Goal: Information Seeking & Learning: Learn about a topic

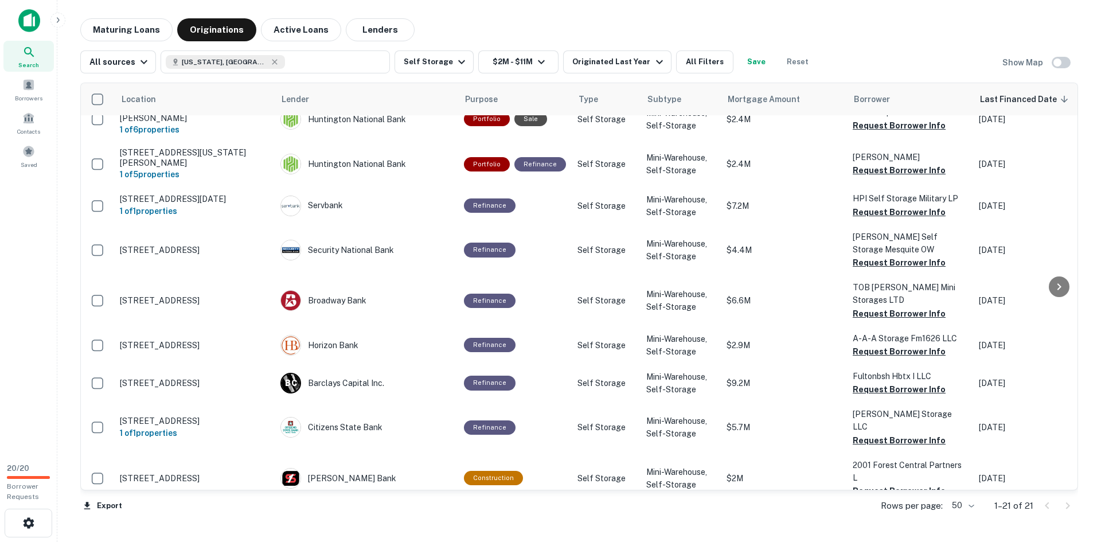
scroll to position [321, 0]
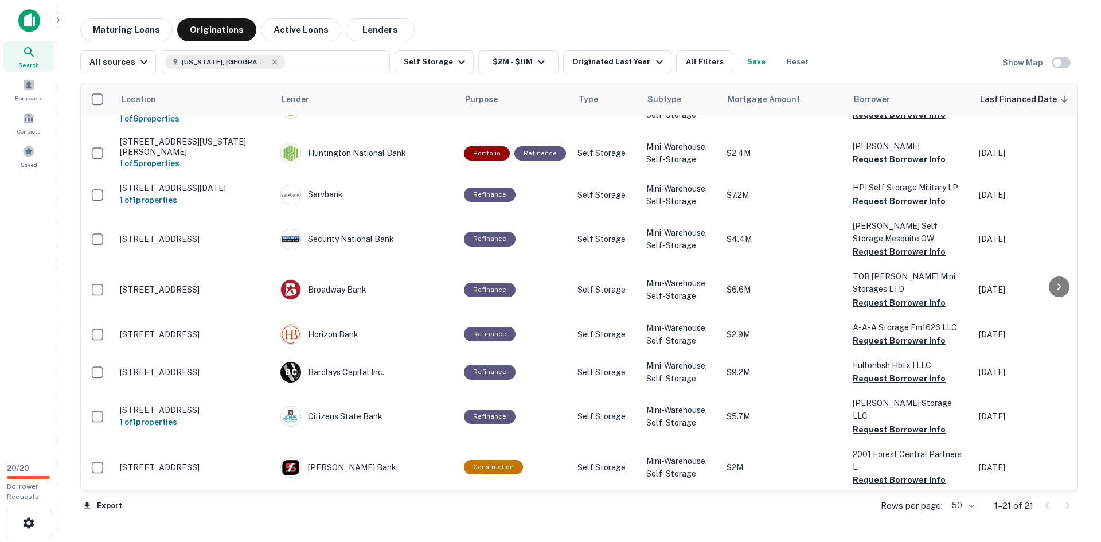
drag, startPoint x: 870, startPoint y: 48, endPoint x: 857, endPoint y: 53, distance: 13.9
click at [870, 48] on div "All sources [US_STATE], [GEOGRAPHIC_DATA] Self Storage $2M - $11M Originated La…" at bounding box center [579, 57] width 998 height 32
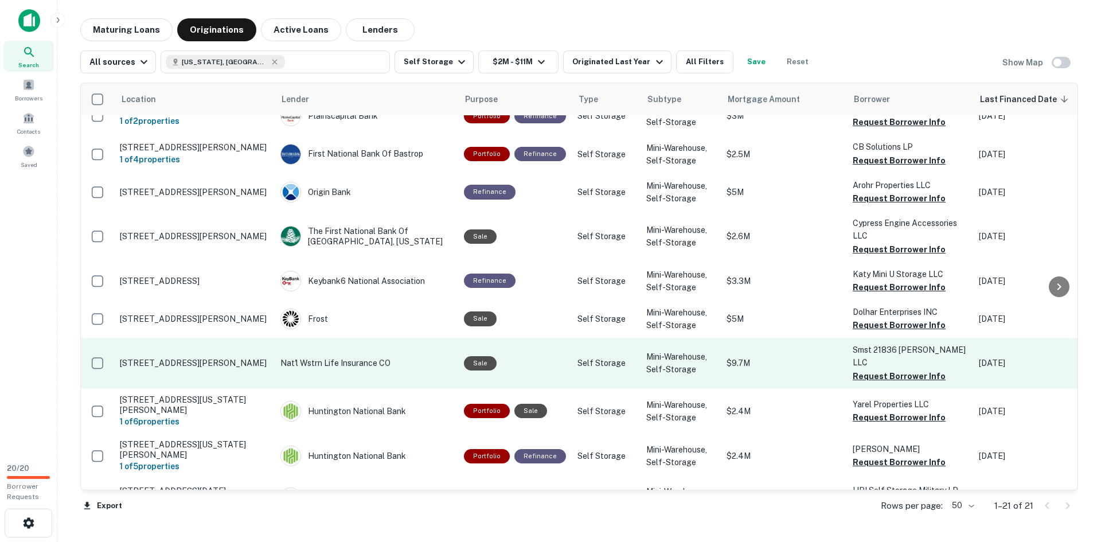
scroll to position [0, 0]
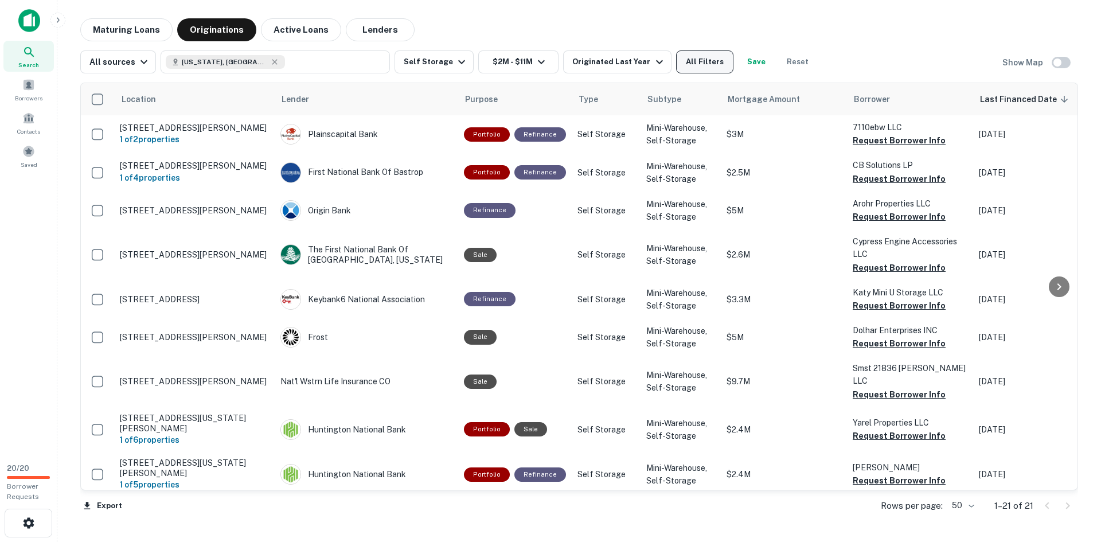
click at [676, 57] on button "All Filters" at bounding box center [704, 61] width 57 height 23
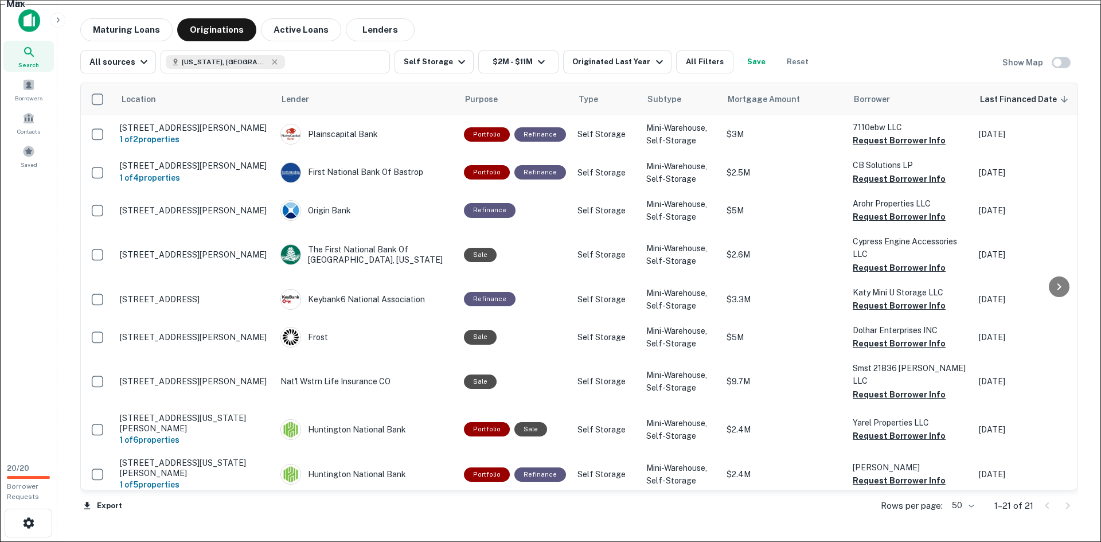
scroll to position [402, 0]
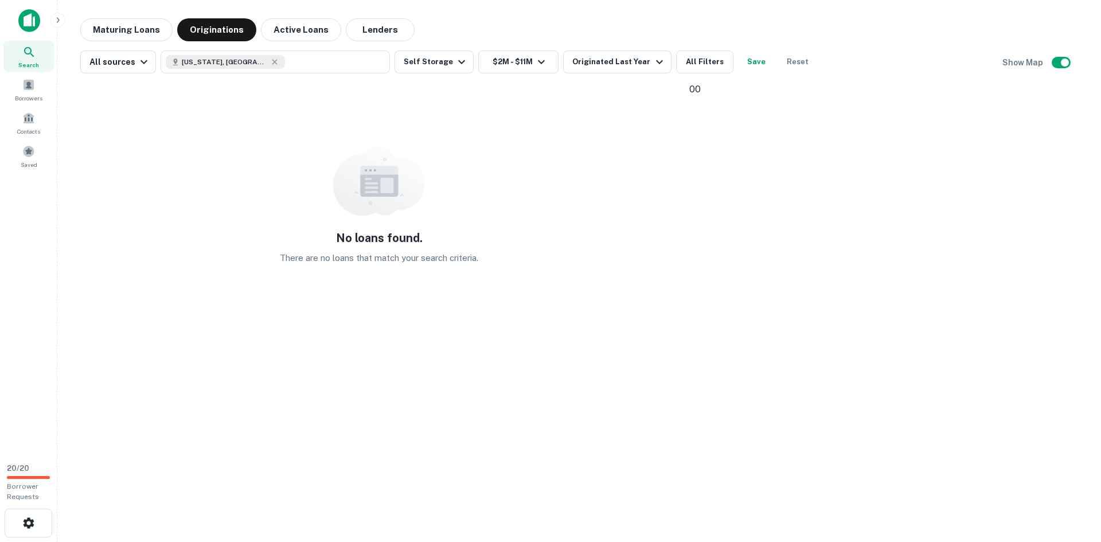
click at [706, 128] on icon at bounding box center [725, 153] width 73 height 73
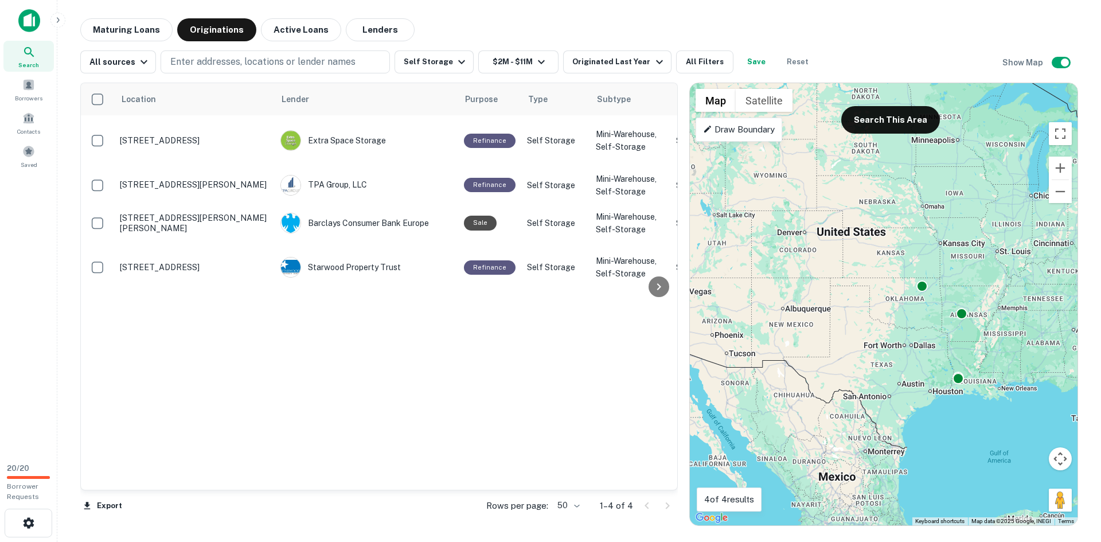
drag, startPoint x: 832, startPoint y: 199, endPoint x: 844, endPoint y: 313, distance: 114.2
click at [844, 313] on div "To activate drag with keyboard, press Alt + Enter. Once in keyboard drag state,…" at bounding box center [884, 304] width 388 height 442
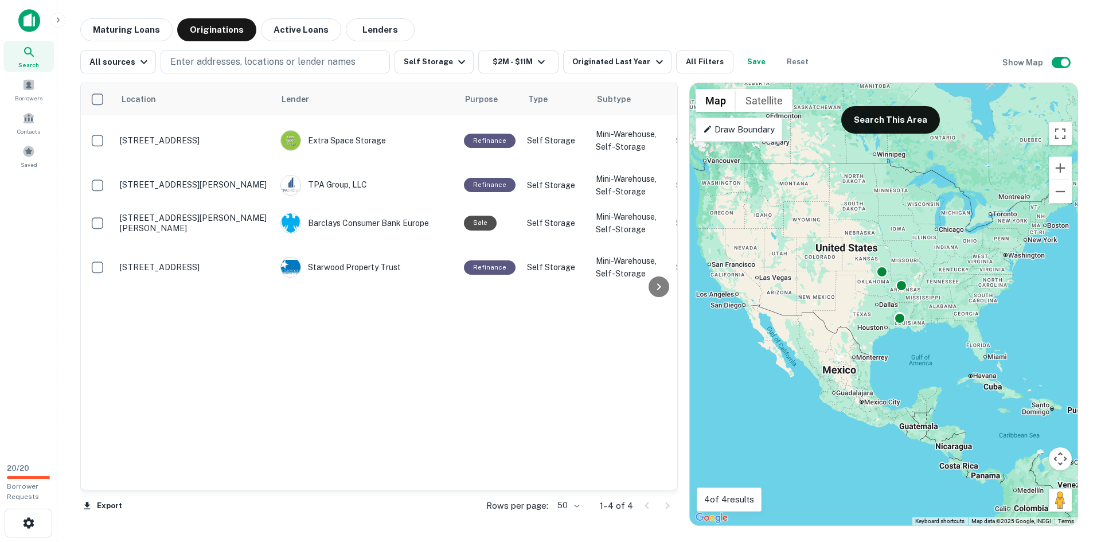
click at [841, 260] on div "To activate drag with keyboard, press Alt + Enter. Once in keyboard drag state,…" at bounding box center [884, 304] width 388 height 442
click at [881, 129] on button "Search This Area" at bounding box center [891, 120] width 99 height 28
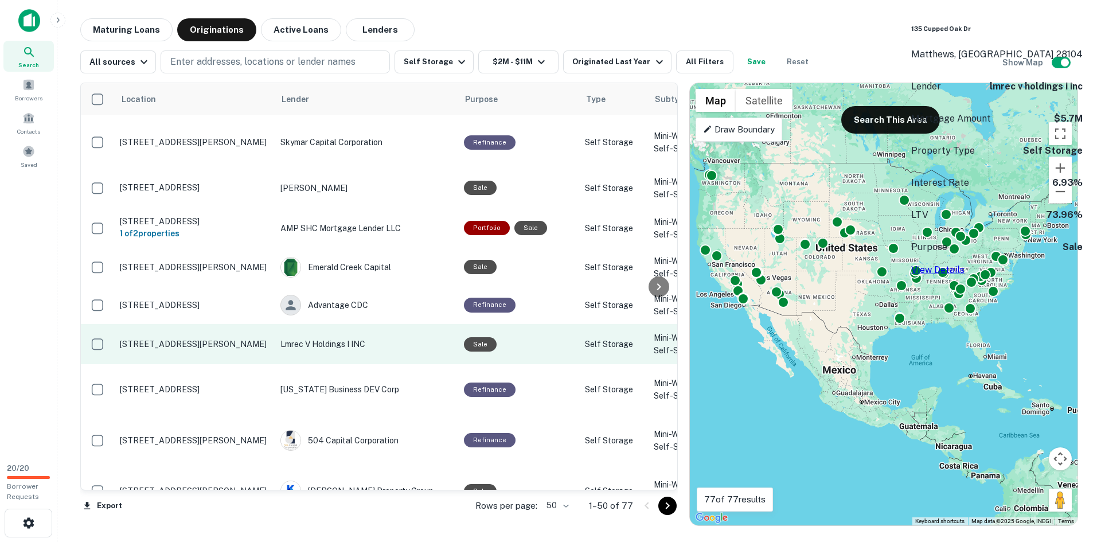
scroll to position [1746, 0]
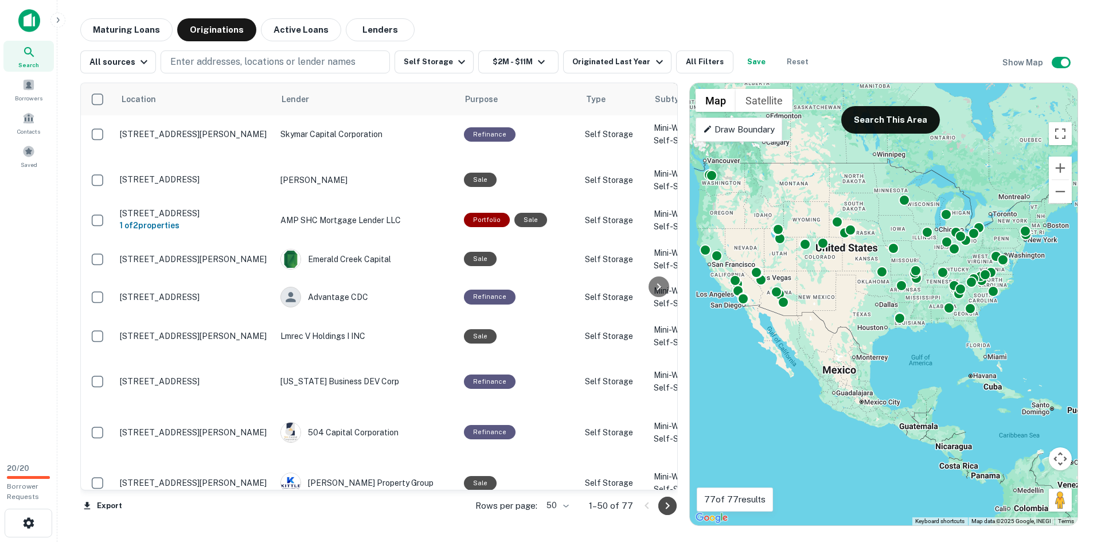
click at [664, 418] on icon "Go to next page" at bounding box center [668, 506] width 14 height 14
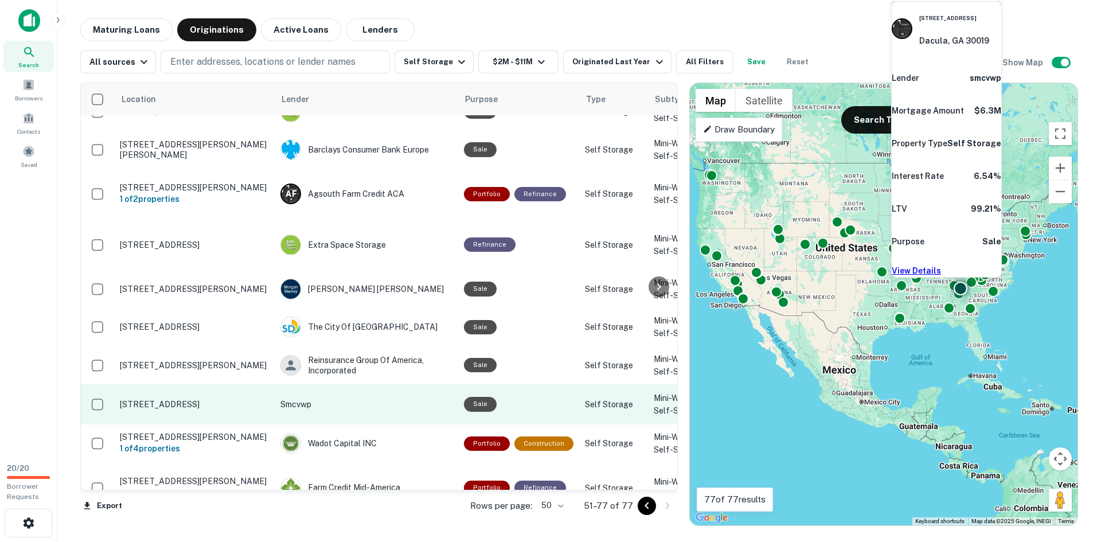
scroll to position [415, 0]
